Goal: Transaction & Acquisition: Purchase product/service

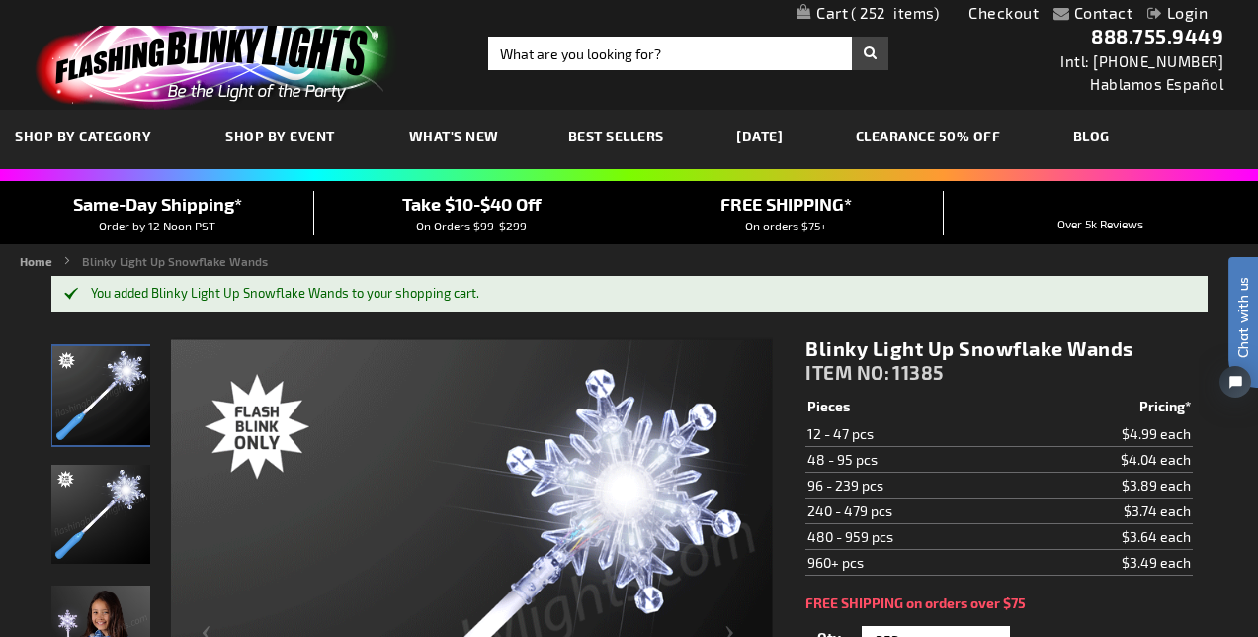
click at [856, 14] on span "252" at bounding box center [895, 13] width 88 height 18
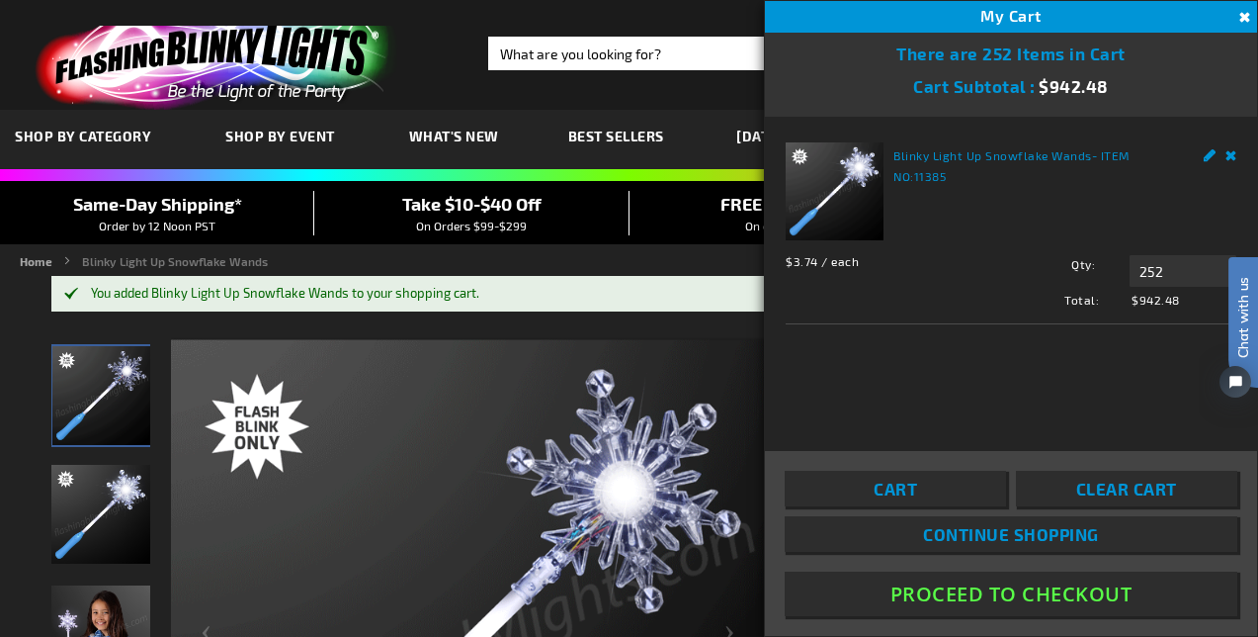
click at [912, 591] on button "Proceed To Checkout" at bounding box center [1011, 593] width 453 height 44
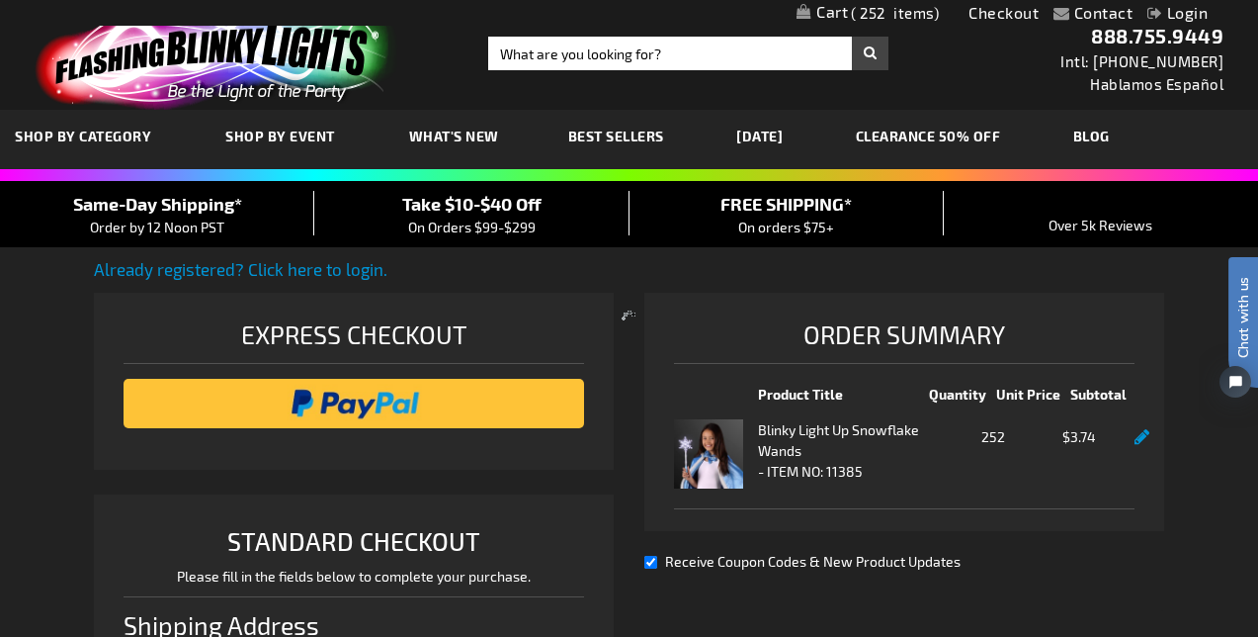
select select "US"
click at [498, 206] on span "Take $10-$40 Off" at bounding box center [471, 204] width 139 height 22
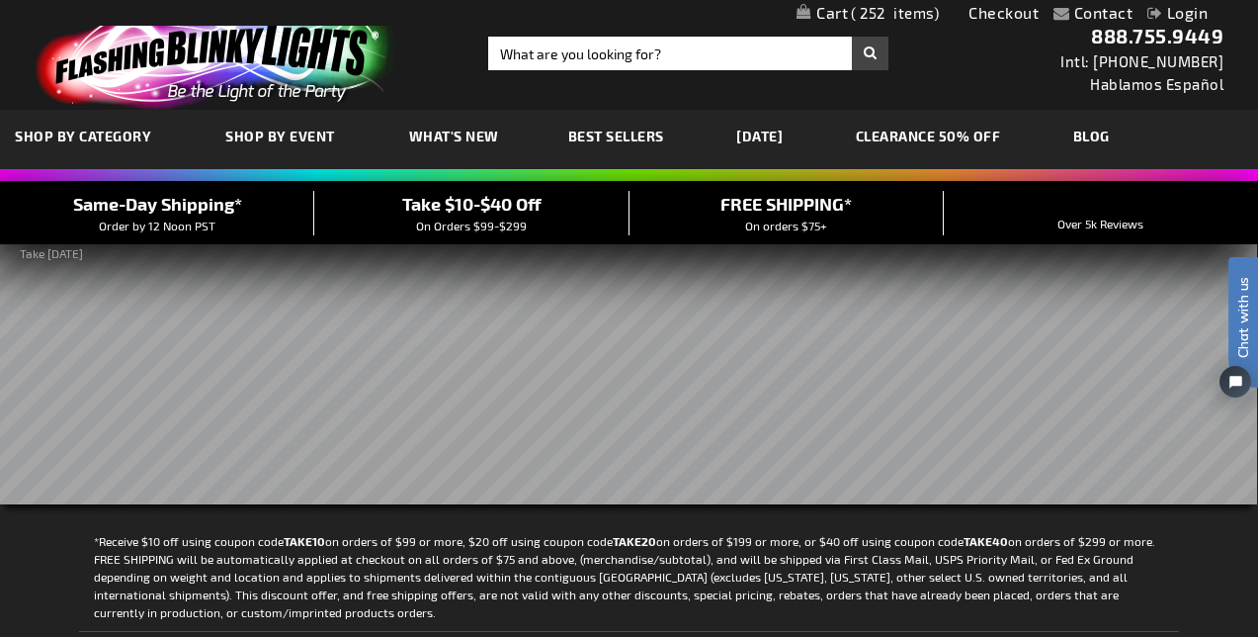
click at [892, 14] on span "252" at bounding box center [895, 13] width 88 height 18
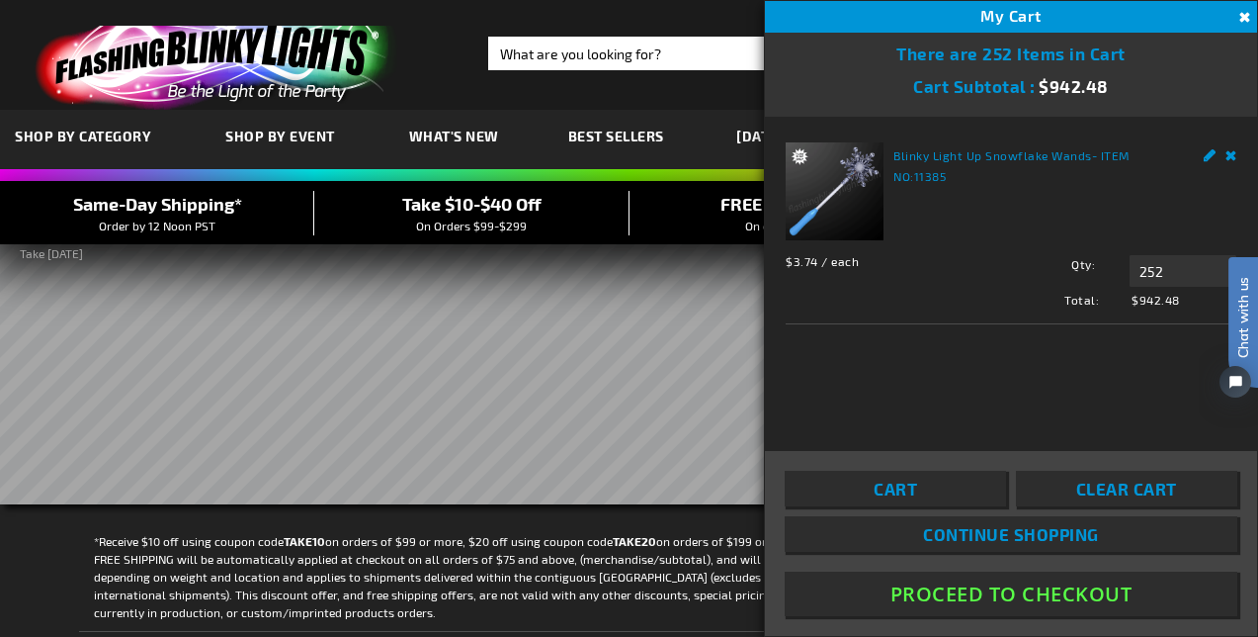
click at [1015, 597] on button "Proceed To Checkout" at bounding box center [1011, 593] width 453 height 44
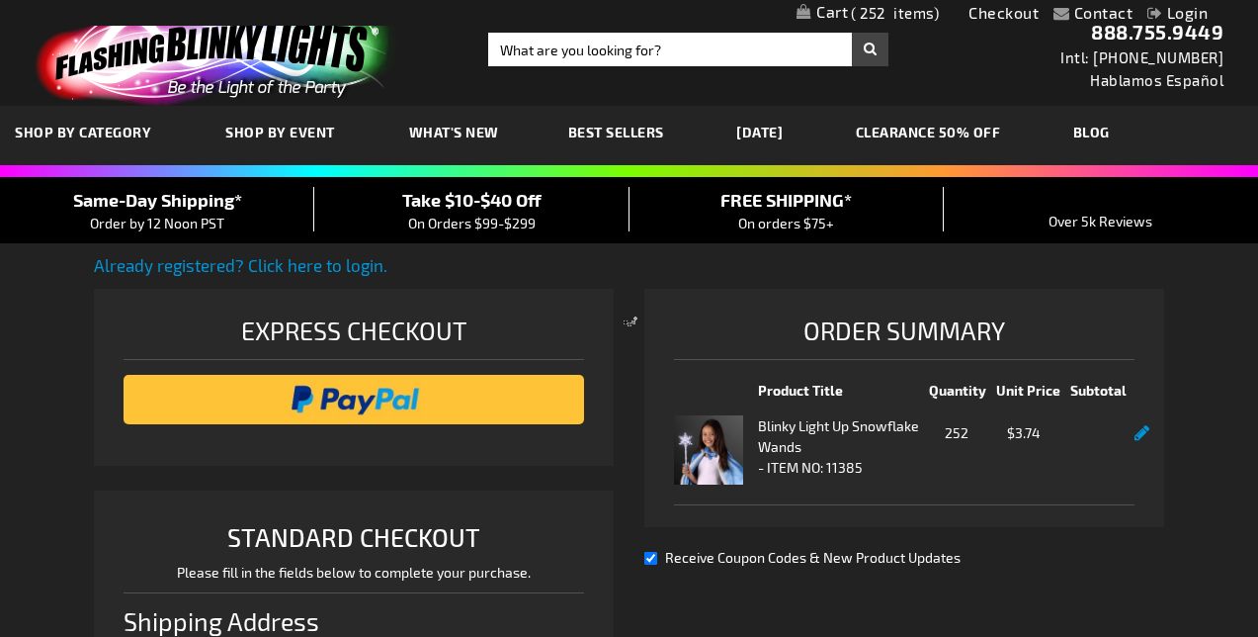
select select "US"
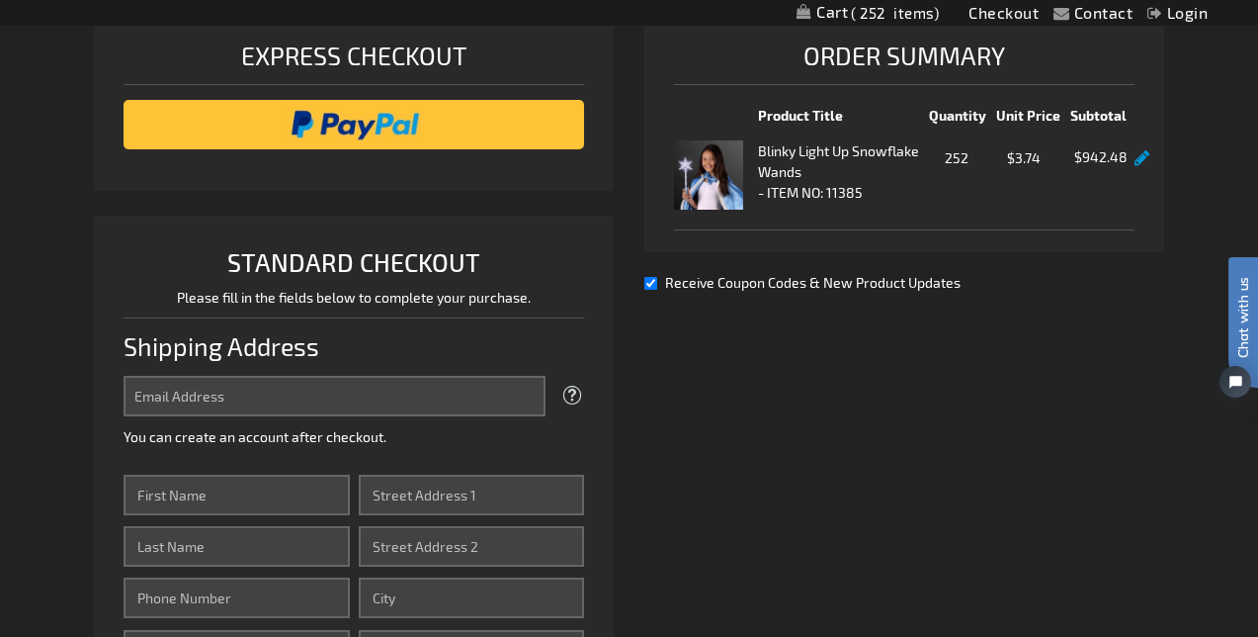
scroll to position [316, 0]
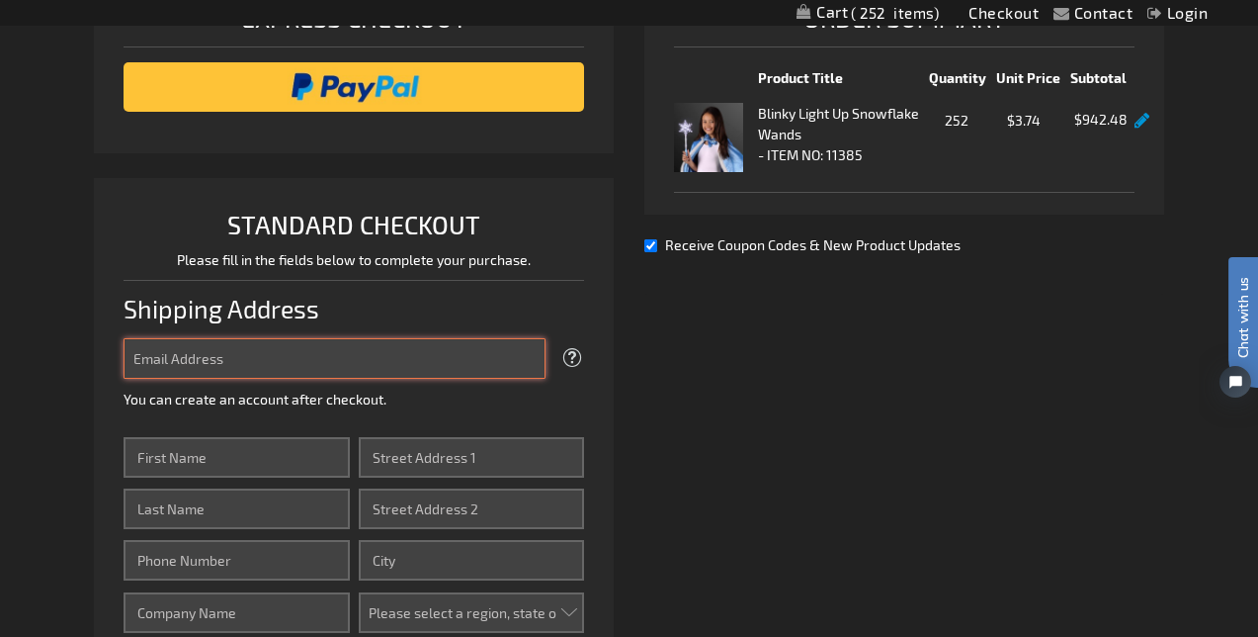
click at [356, 372] on input "Email Address" at bounding box center [335, 358] width 422 height 41
type input "thedancefoundationarkansas@gmail.com"
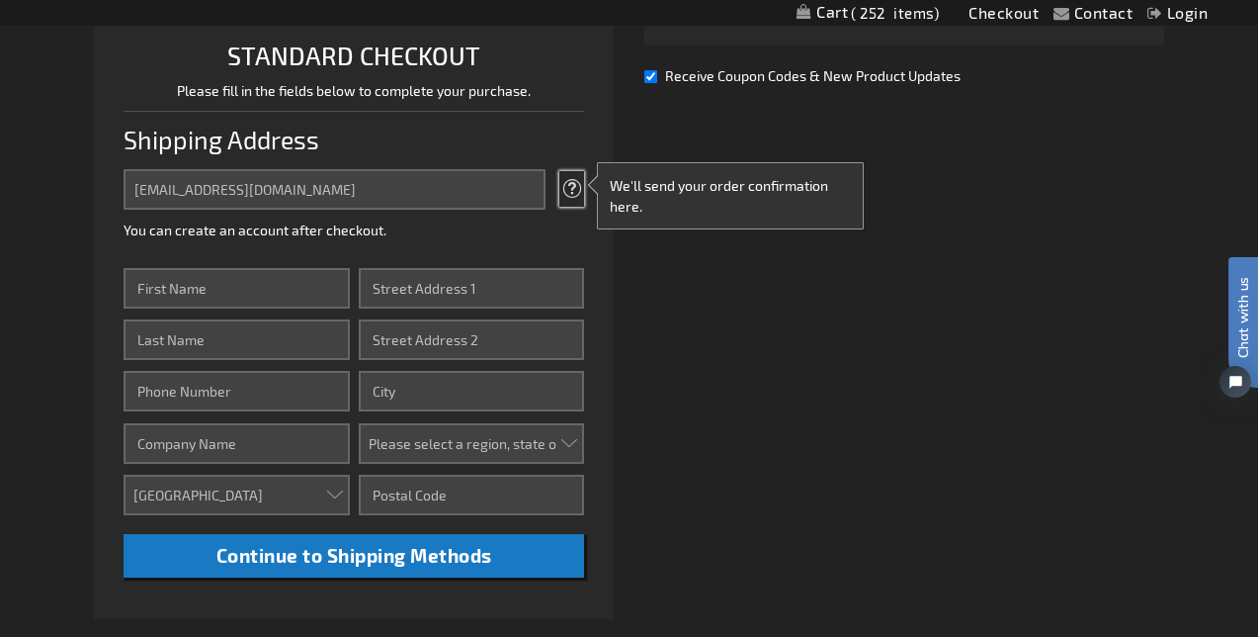
scroll to position [487, 0]
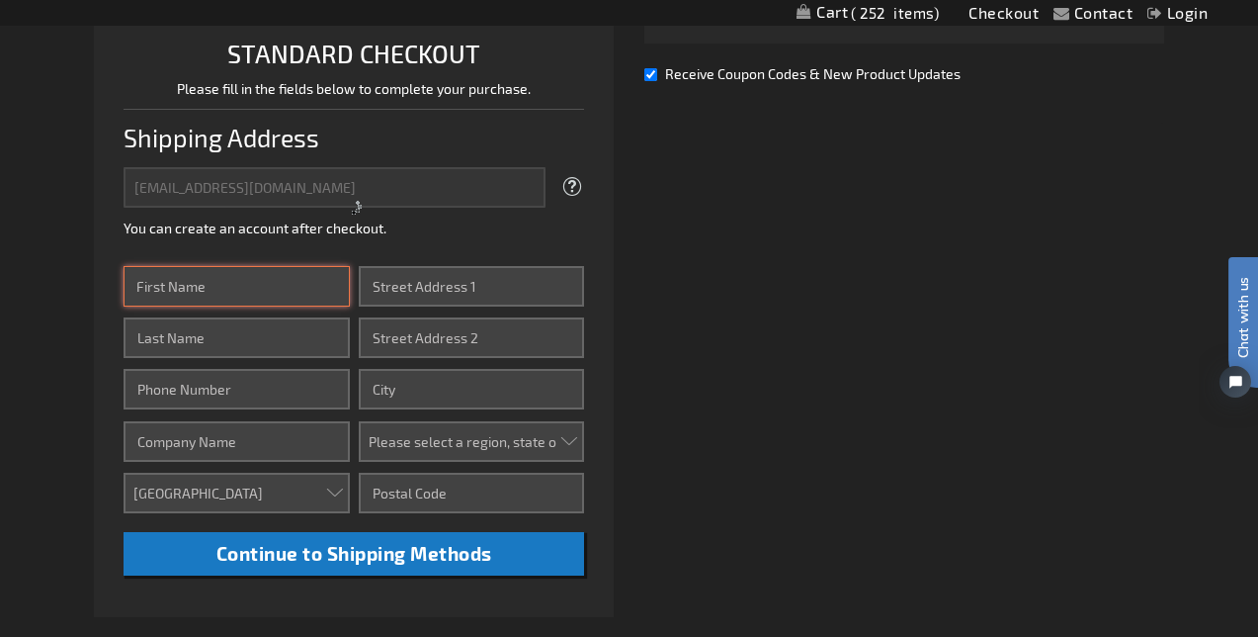
click at [324, 286] on input "First Name" at bounding box center [236, 286] width 225 height 41
type input "A"
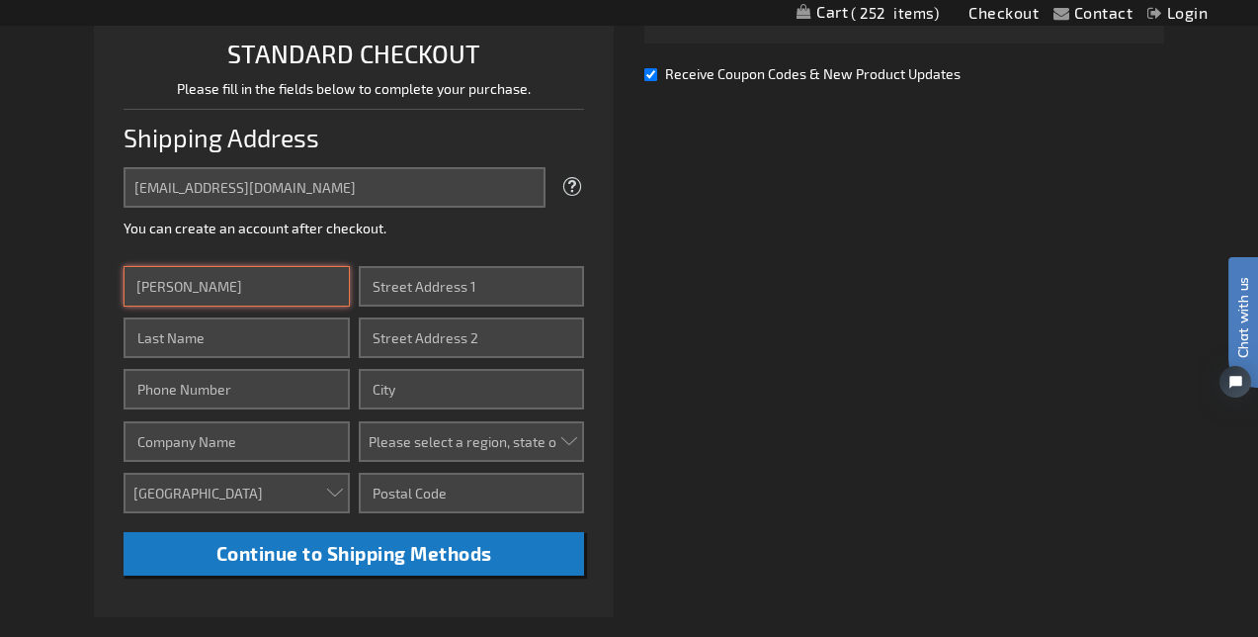
type input "Ashley"
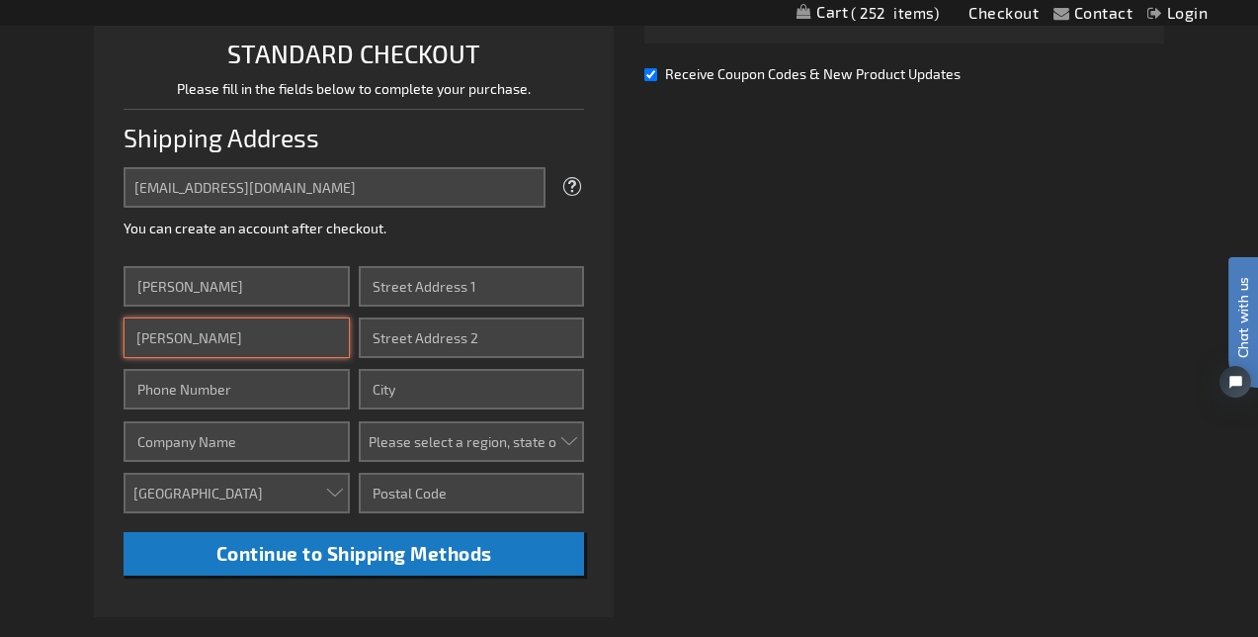
type input "Davis"
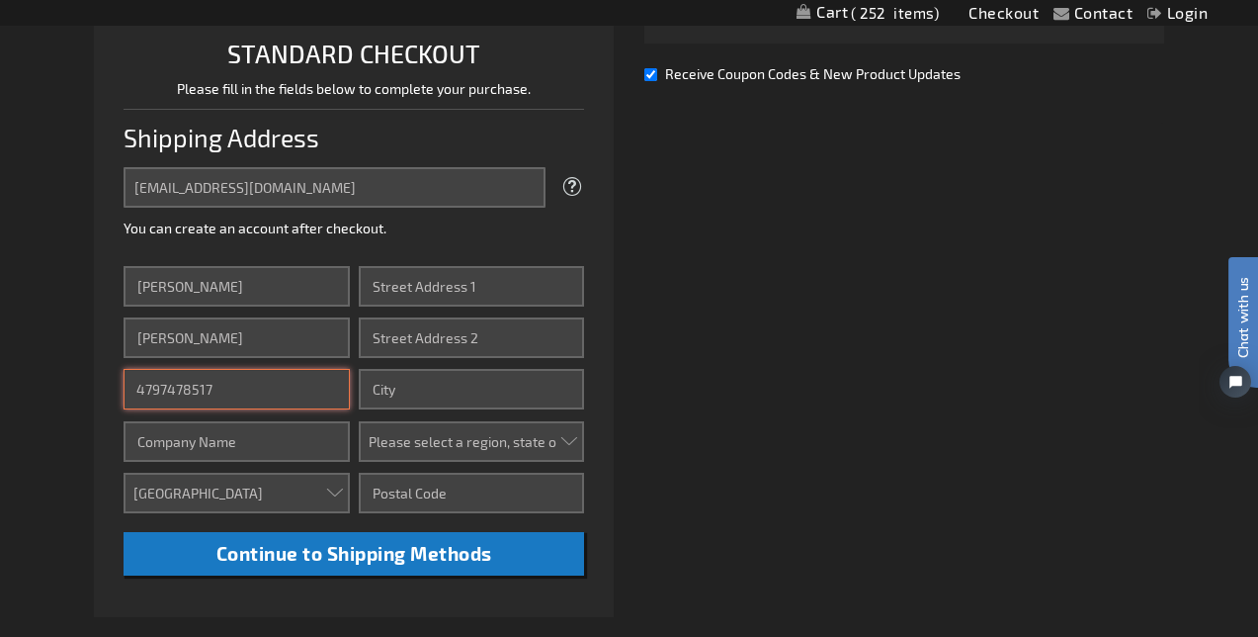
type input "4797478517"
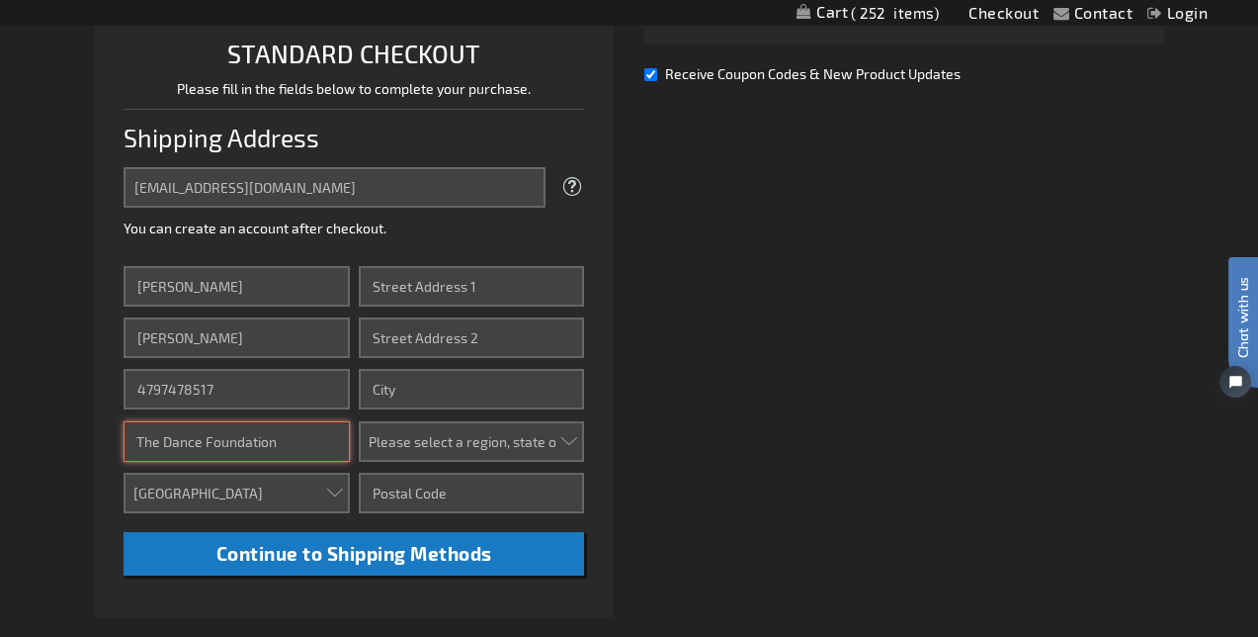
type input "The Dance Foundation"
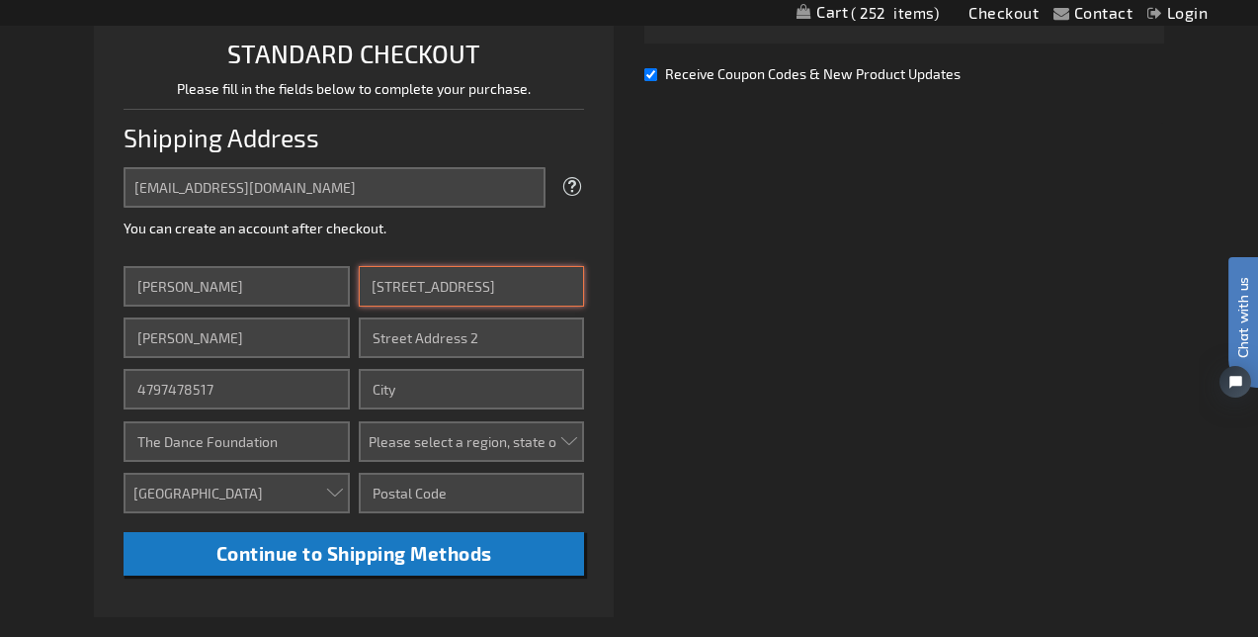
type input "10245 Cedar Hill Road"
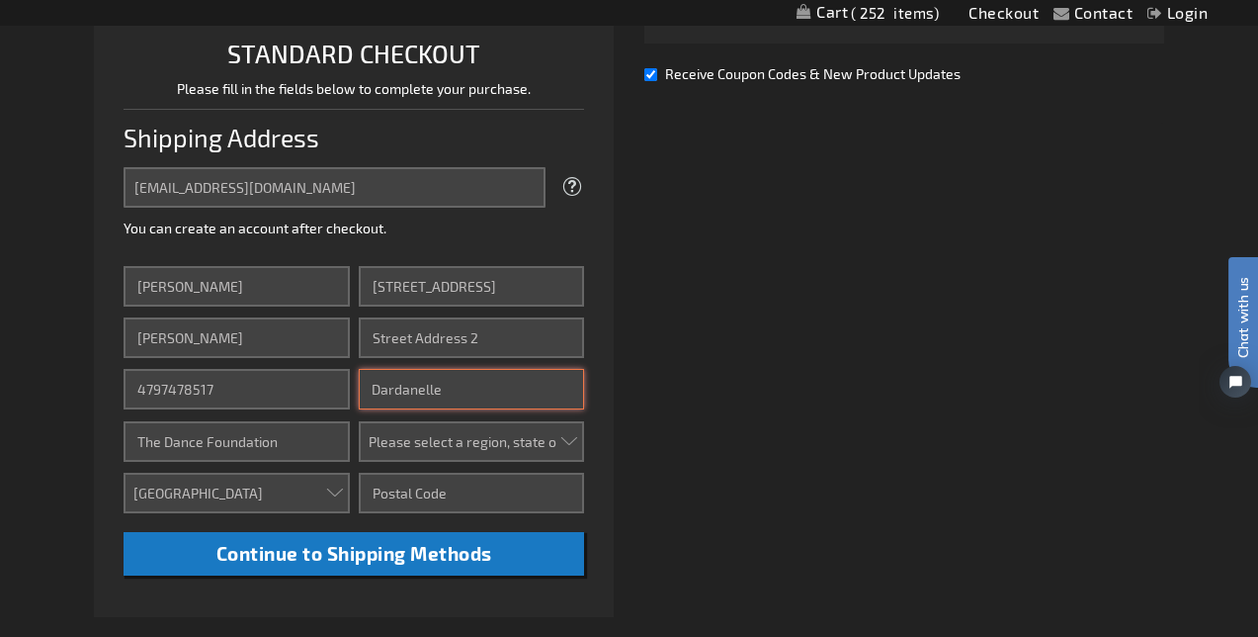
type input "Dardanelle"
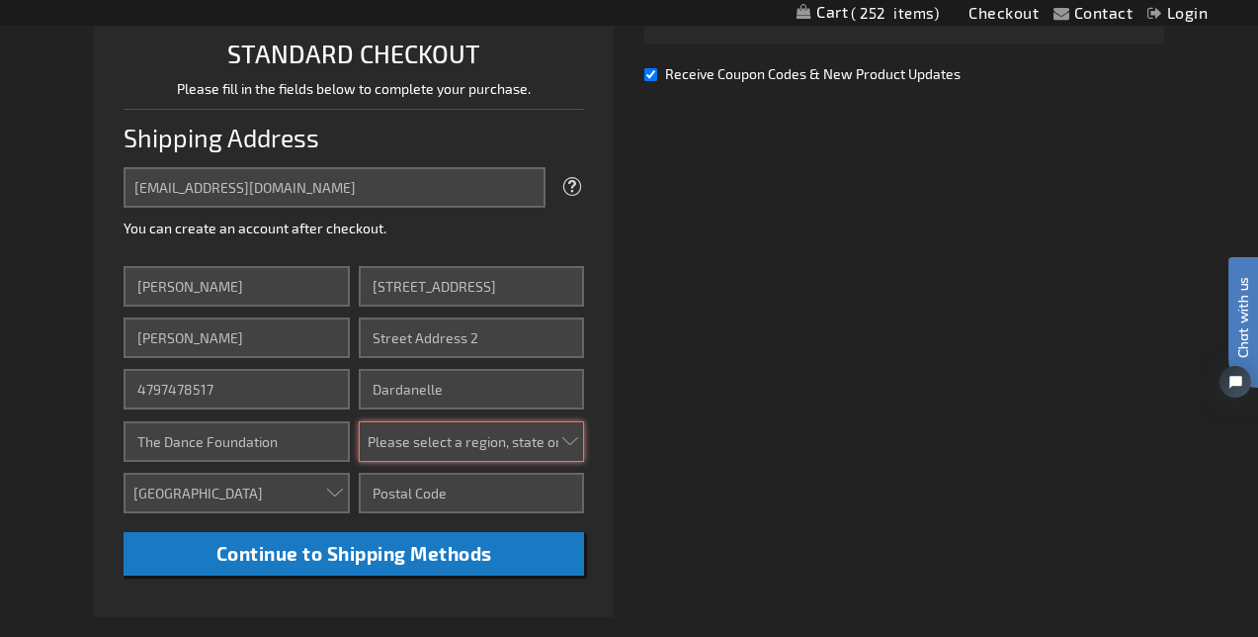
click at [412, 444] on select "Please select a region, state or province. Alabama Alaska Arizona Arkansas Cali…" at bounding box center [471, 441] width 225 height 41
select select "5"
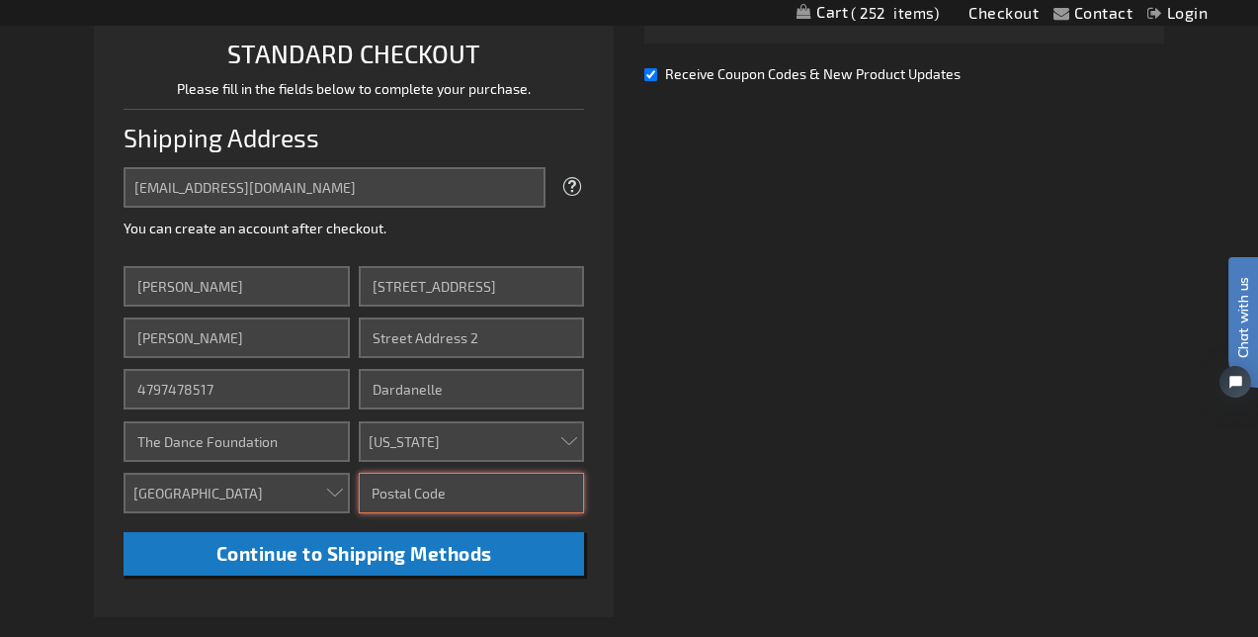
click at [410, 492] on input "Zip/Postal Code" at bounding box center [471, 493] width 225 height 41
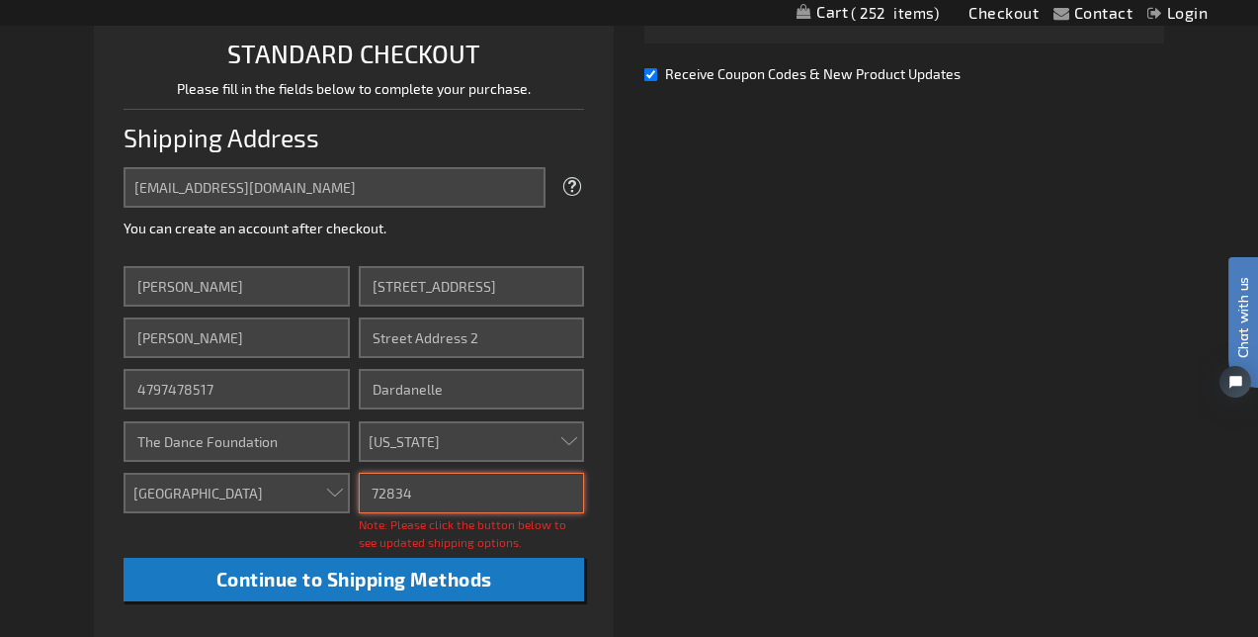
type input "72834"
click at [656, 528] on div "Already registered? Click here to login. Shipping Review & Payments Estimated T…" at bounding box center [629, 323] width 1070 height 1107
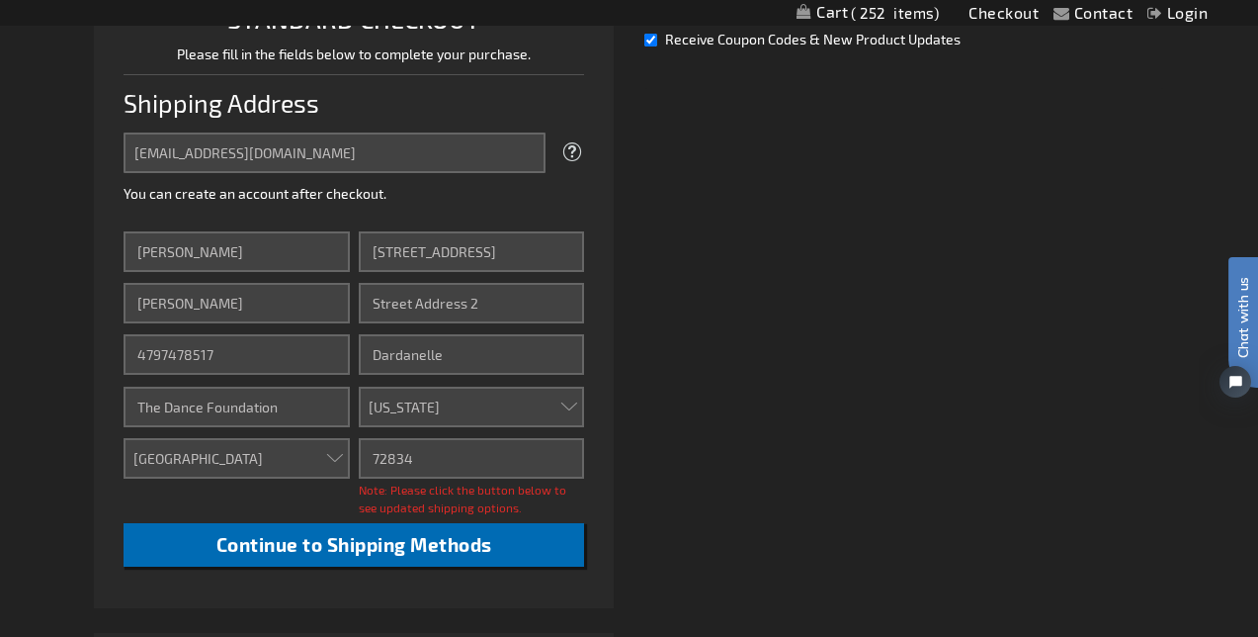
scroll to position [535, 0]
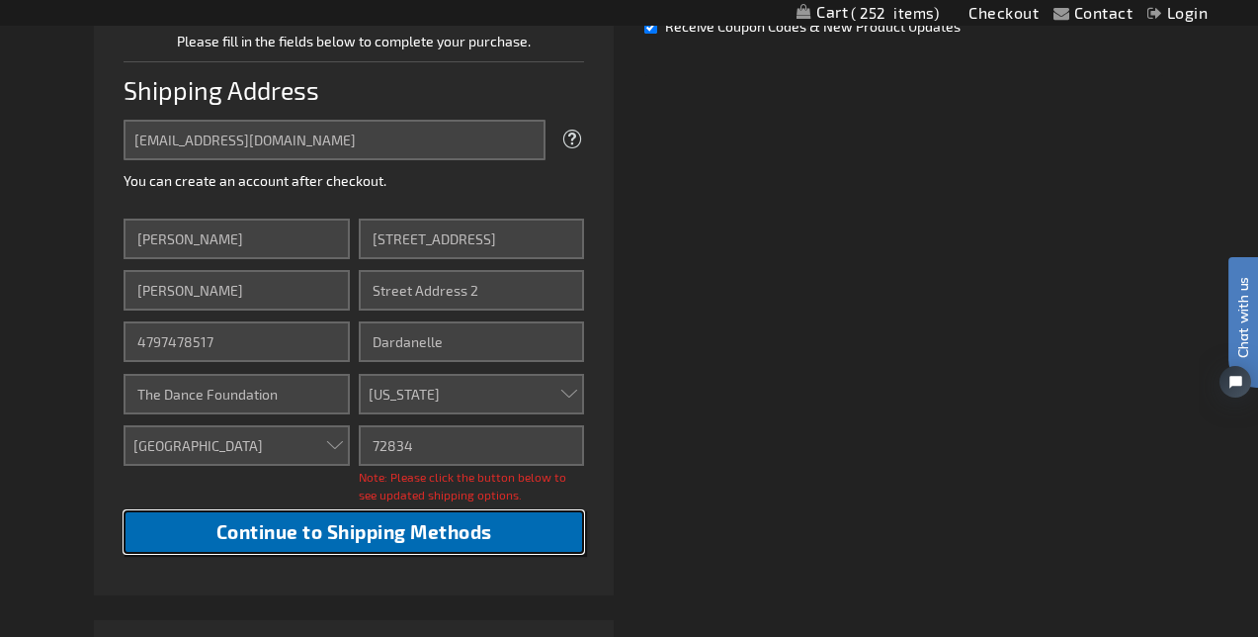
click at [551, 534] on button "Continue to Shipping Methods" at bounding box center [354, 532] width 461 height 44
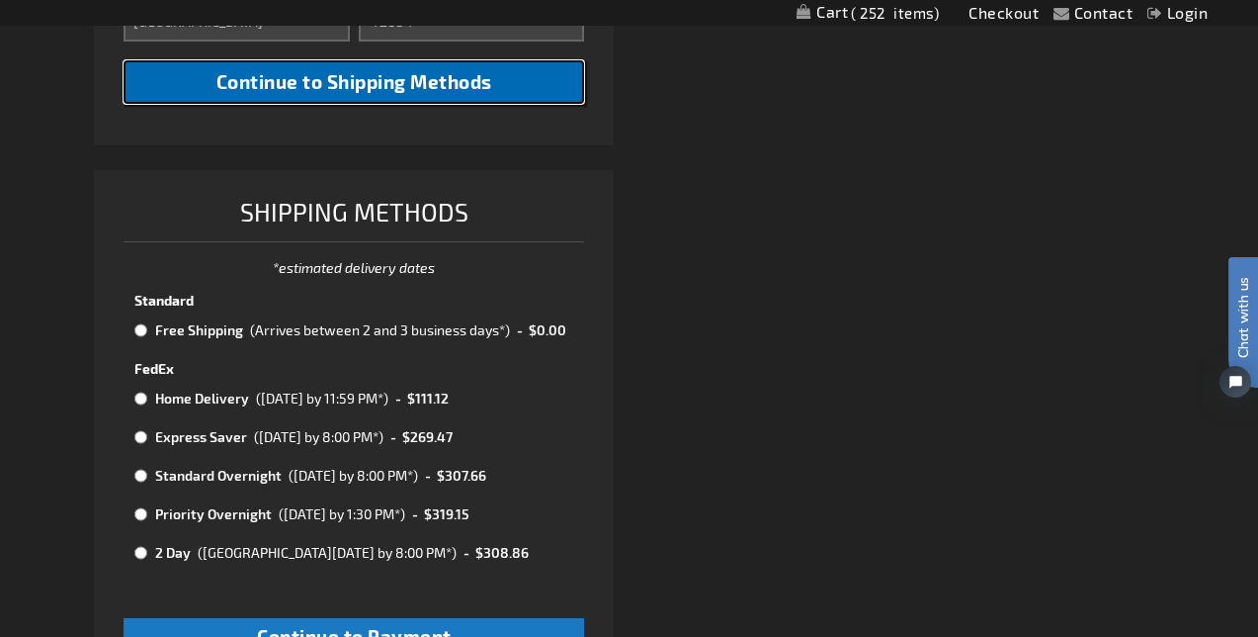
scroll to position [976, 0]
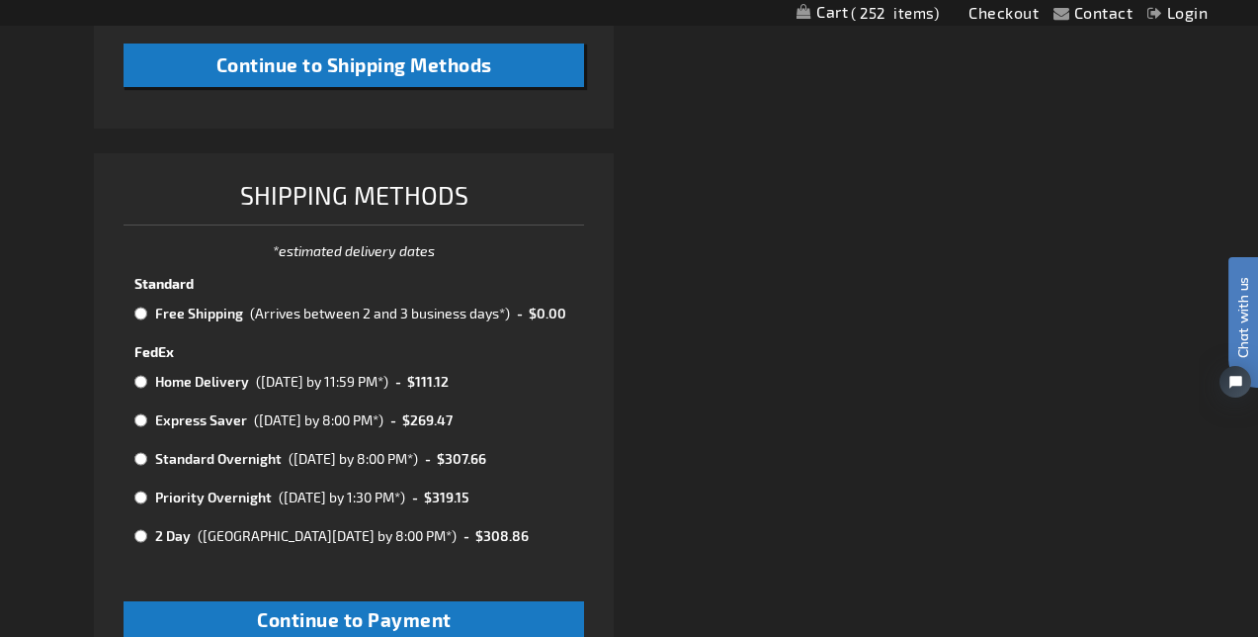
click at [145, 313] on input "radio" at bounding box center [140, 313] width 13 height 16
radio input "true"
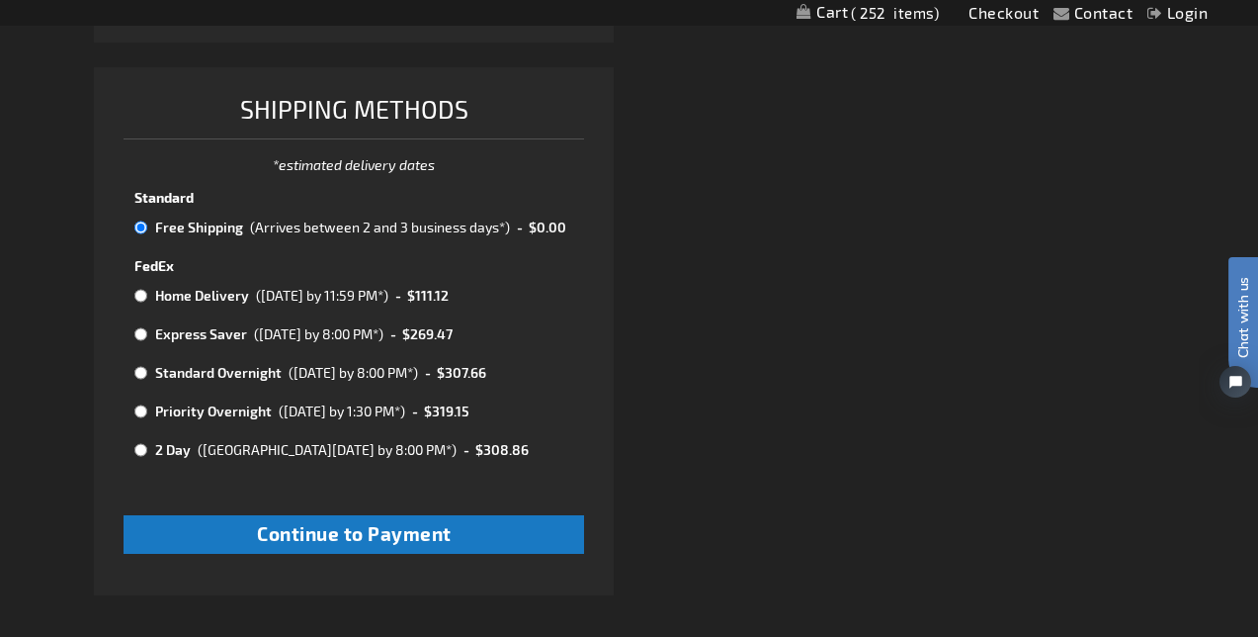
scroll to position [1064, 0]
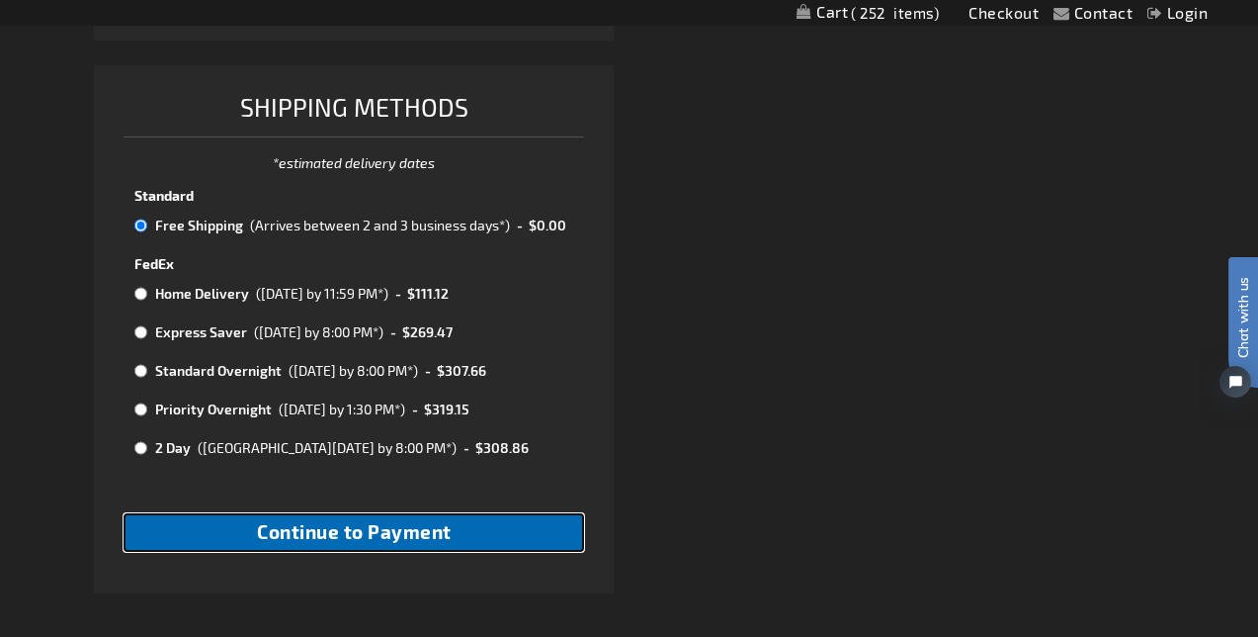
click at [255, 545] on button "Continue to Payment" at bounding box center [354, 532] width 461 height 39
checkbox input "true"
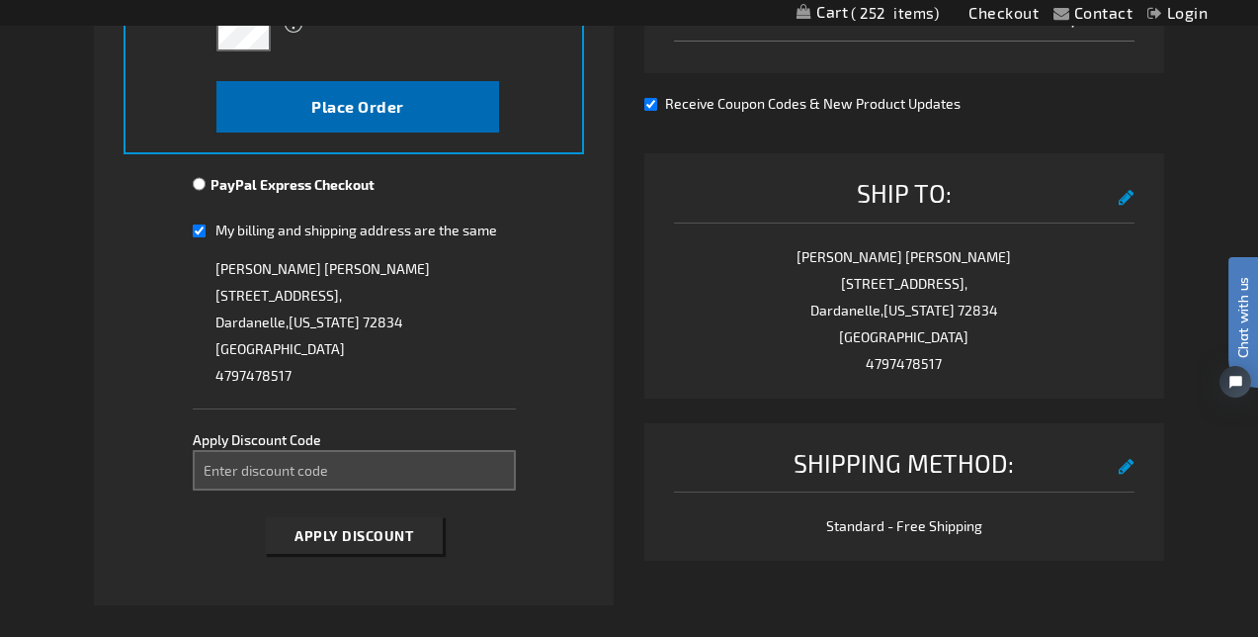
scroll to position [618, 0]
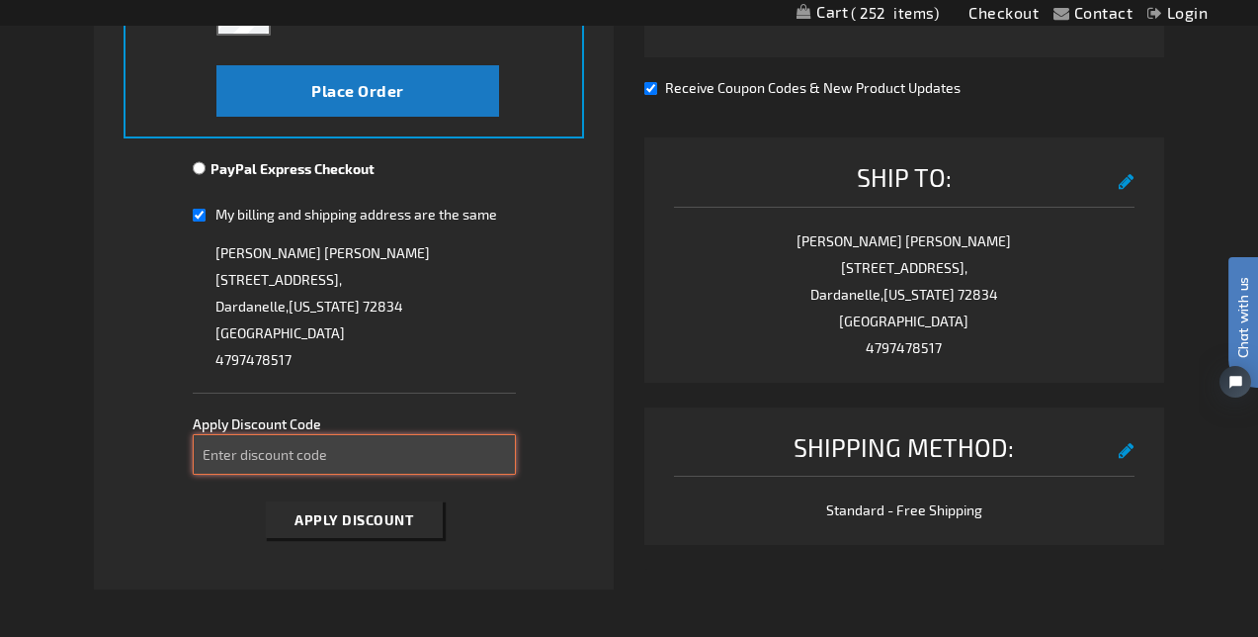
click at [331, 445] on input "Enter discount code" at bounding box center [354, 454] width 322 height 41
type input "TAKE40"
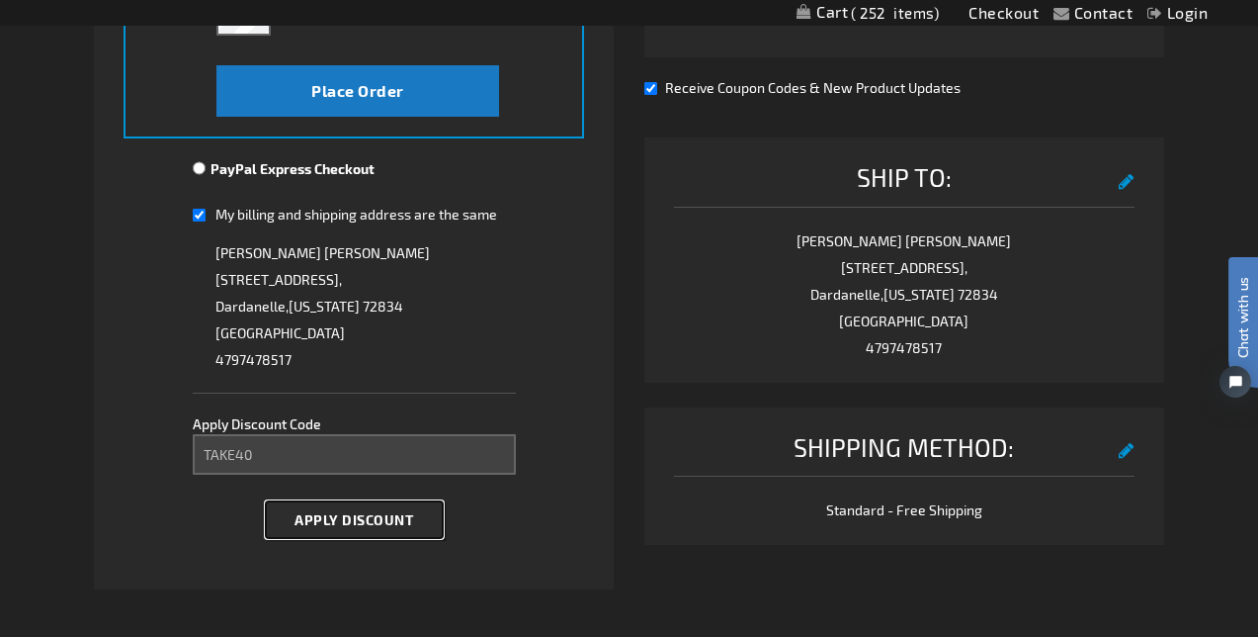
click at [331, 520] on span "Apply Discount" at bounding box center [354, 519] width 119 height 17
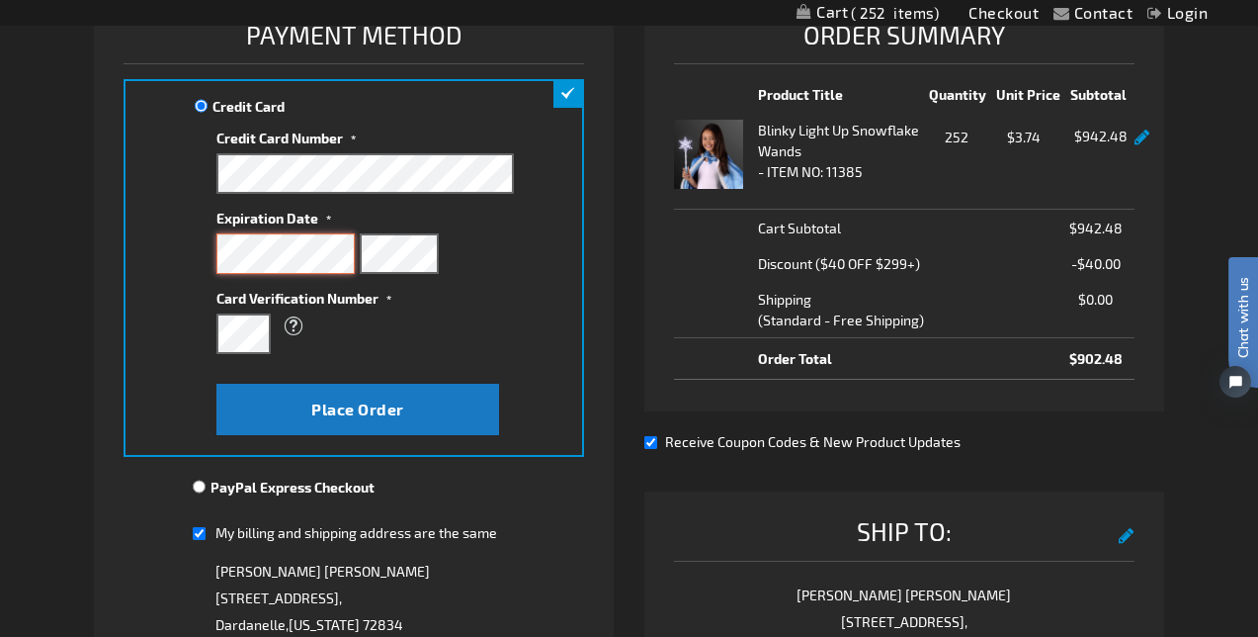
scroll to position [239, 0]
